Goal: Task Accomplishment & Management: Manage account settings

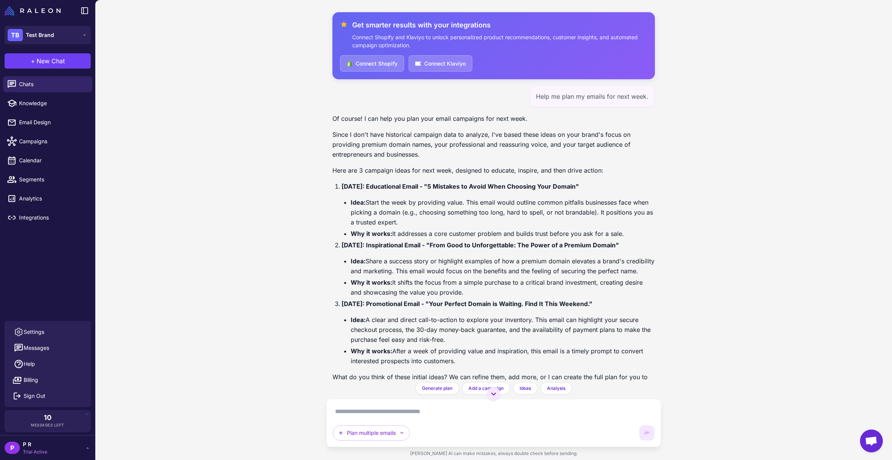
click at [36, 447] on span "P R" at bounding box center [35, 444] width 24 height 8
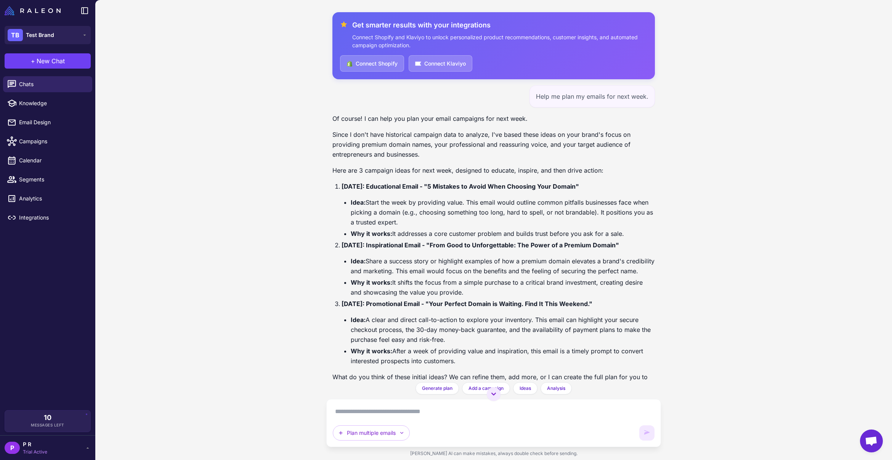
click at [80, 449] on div "P P R Trial Active" at bounding box center [48, 447] width 86 height 15
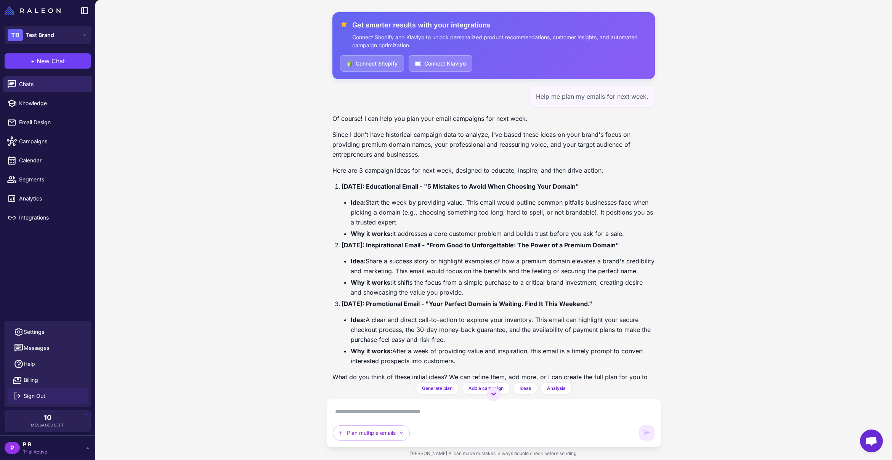
click at [55, 394] on button "Sign Out" at bounding box center [48, 396] width 80 height 16
